Goal: Information Seeking & Learning: Learn about a topic

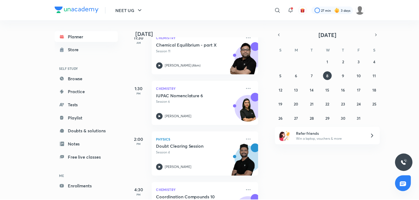
scroll to position [228, 5]
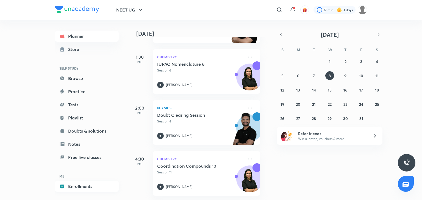
click at [83, 187] on link "Enrollments" at bounding box center [87, 186] width 64 height 11
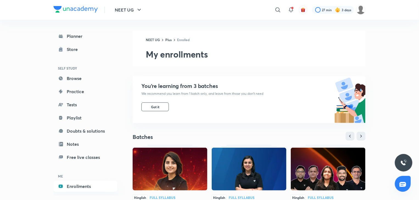
click at [259, 167] on img at bounding box center [249, 169] width 75 height 43
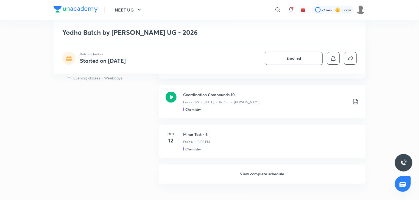
scroll to position [352, 0]
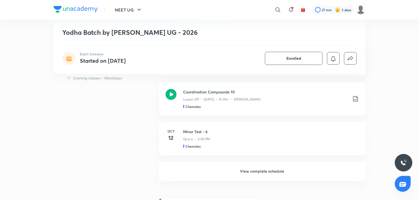
drag, startPoint x: 0, startPoint y: 0, endPoint x: 259, endPoint y: 167, distance: 308.2
click at [259, 167] on h6 "View complete schedule" at bounding box center [262, 171] width 207 height 19
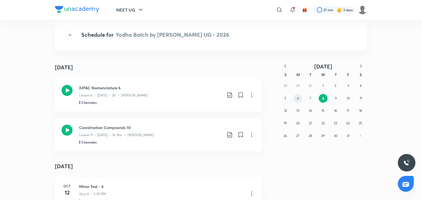
click at [297, 95] on button "6" at bounding box center [297, 98] width 9 height 9
click at [178, 80] on div "IUPAC Nomenclature 4 Lesson 4 • Oct 6 • 1h 32m • Anushka Choudhary Chemistry" at bounding box center [158, 95] width 207 height 33
